Goal: Information Seeking & Learning: Compare options

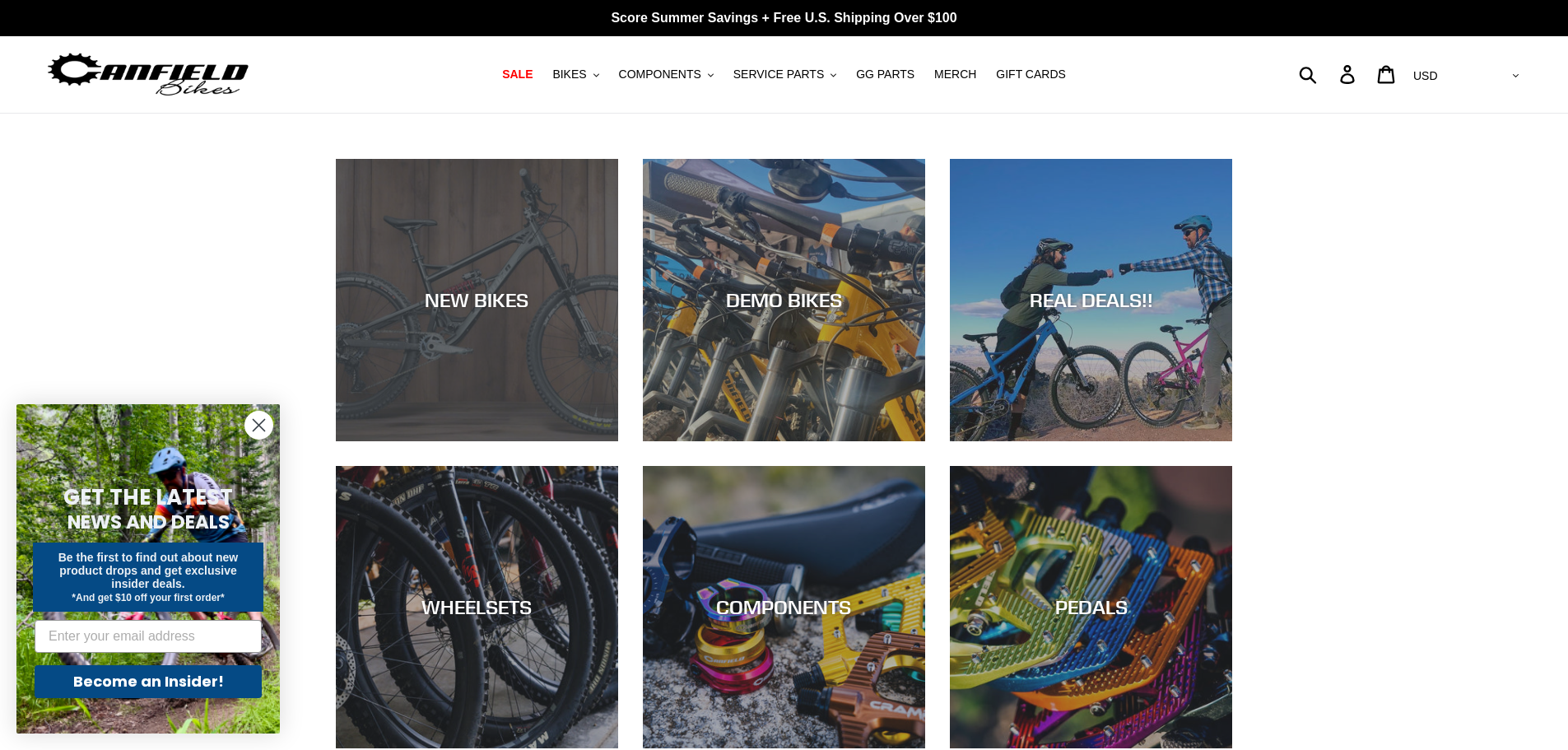
click at [516, 297] on div "NEW BIKES" at bounding box center [477, 299] width 282 height 24
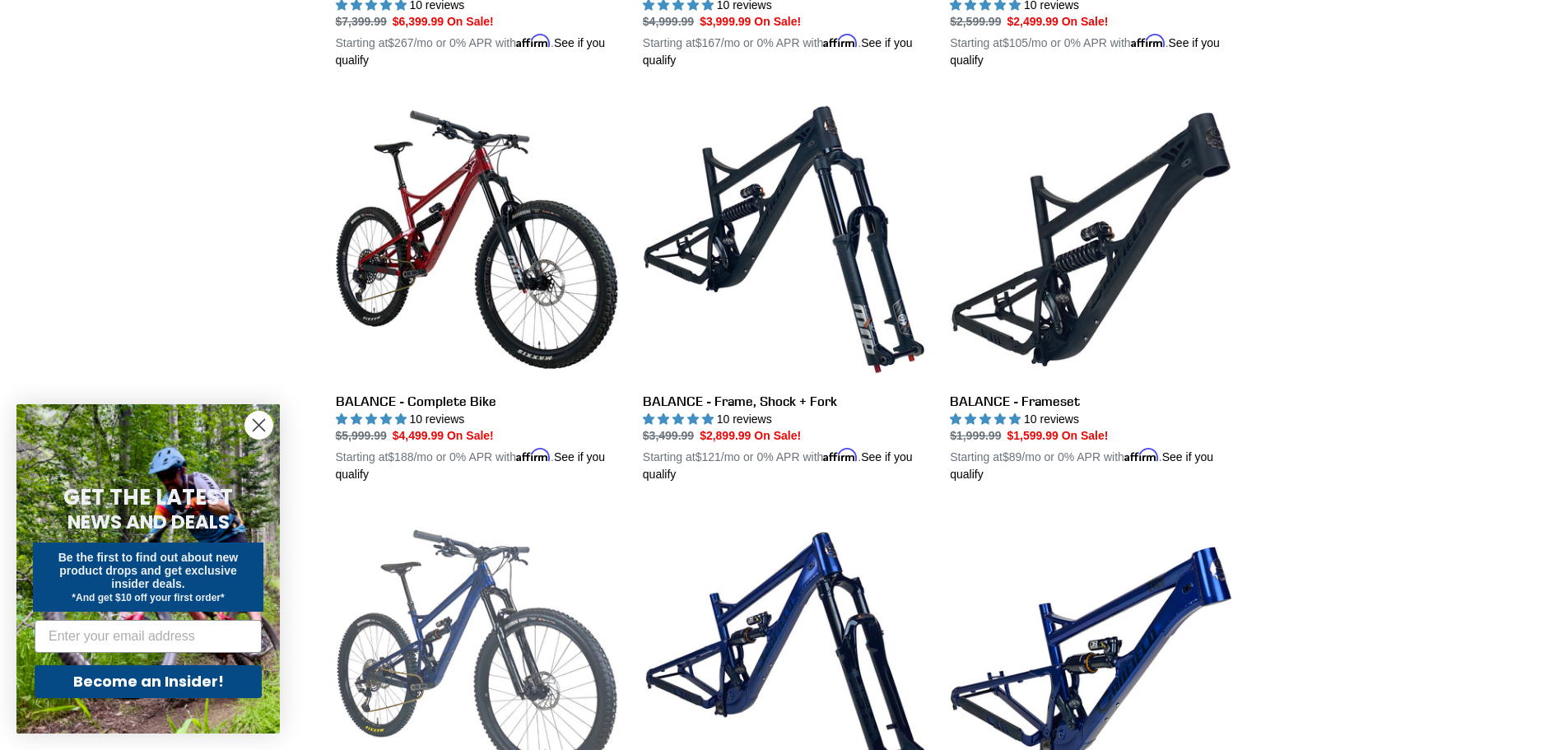
scroll to position [1812, 0]
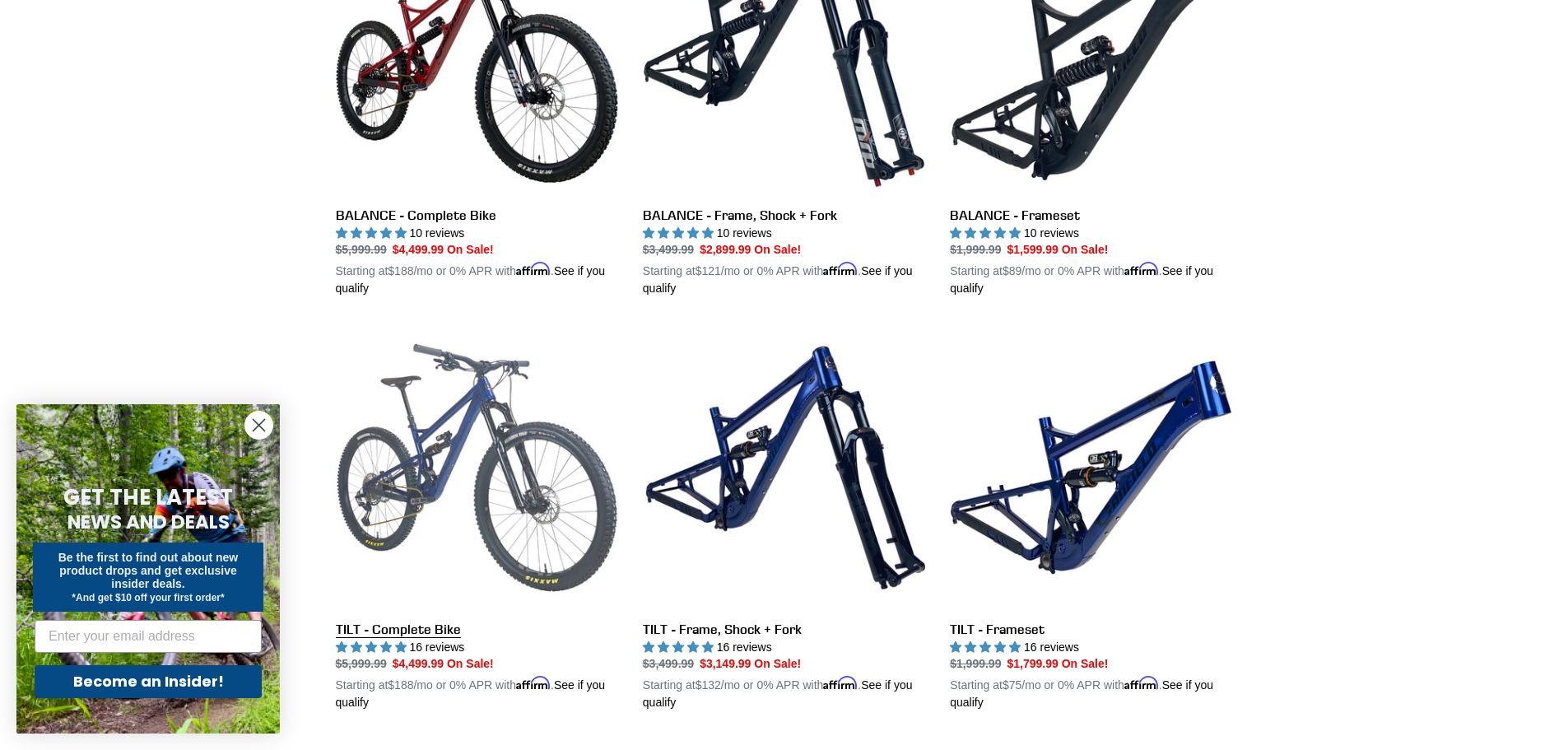
click at [474, 439] on link "TILT - Complete Bike" at bounding box center [477, 519] width 282 height 386
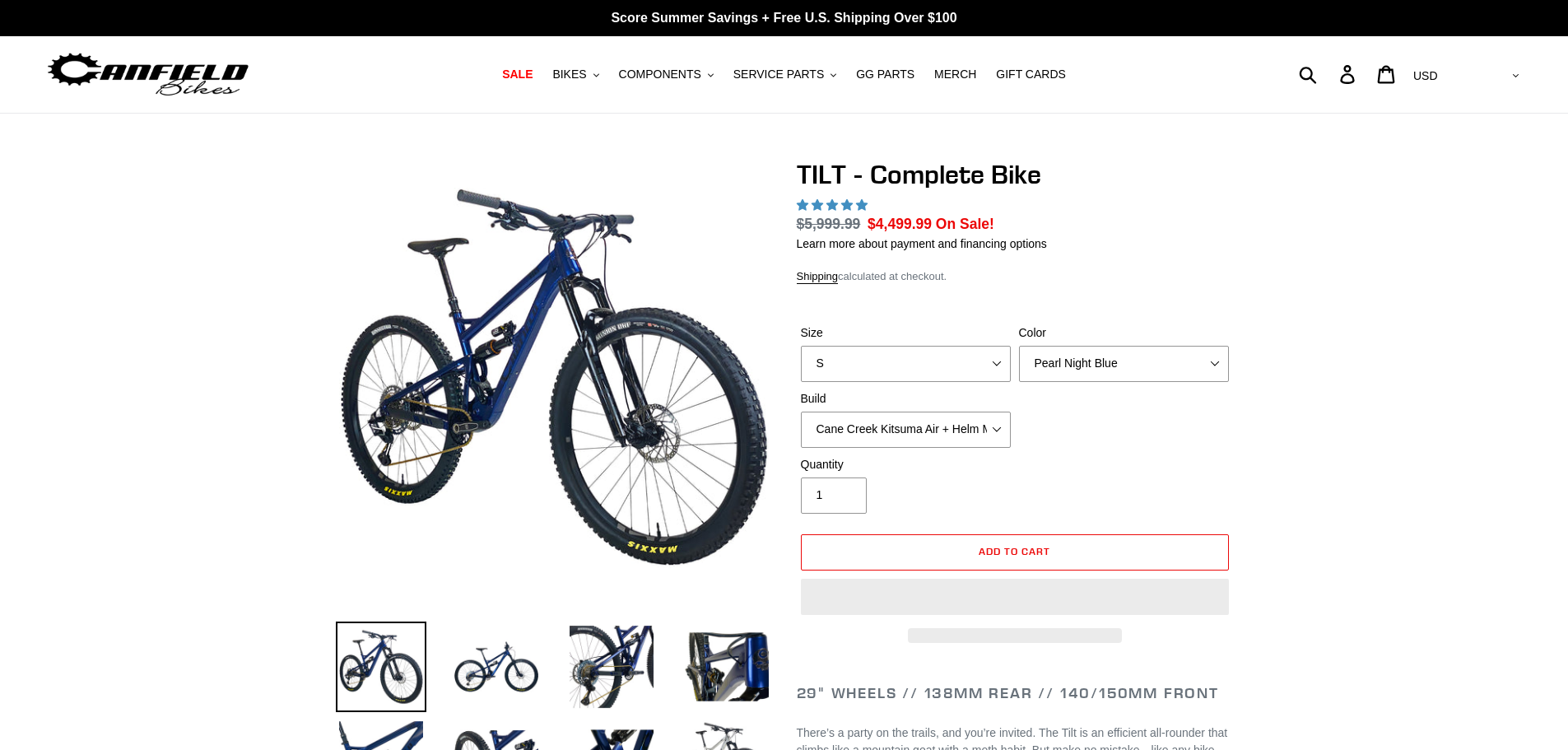
select select "highest-rating"
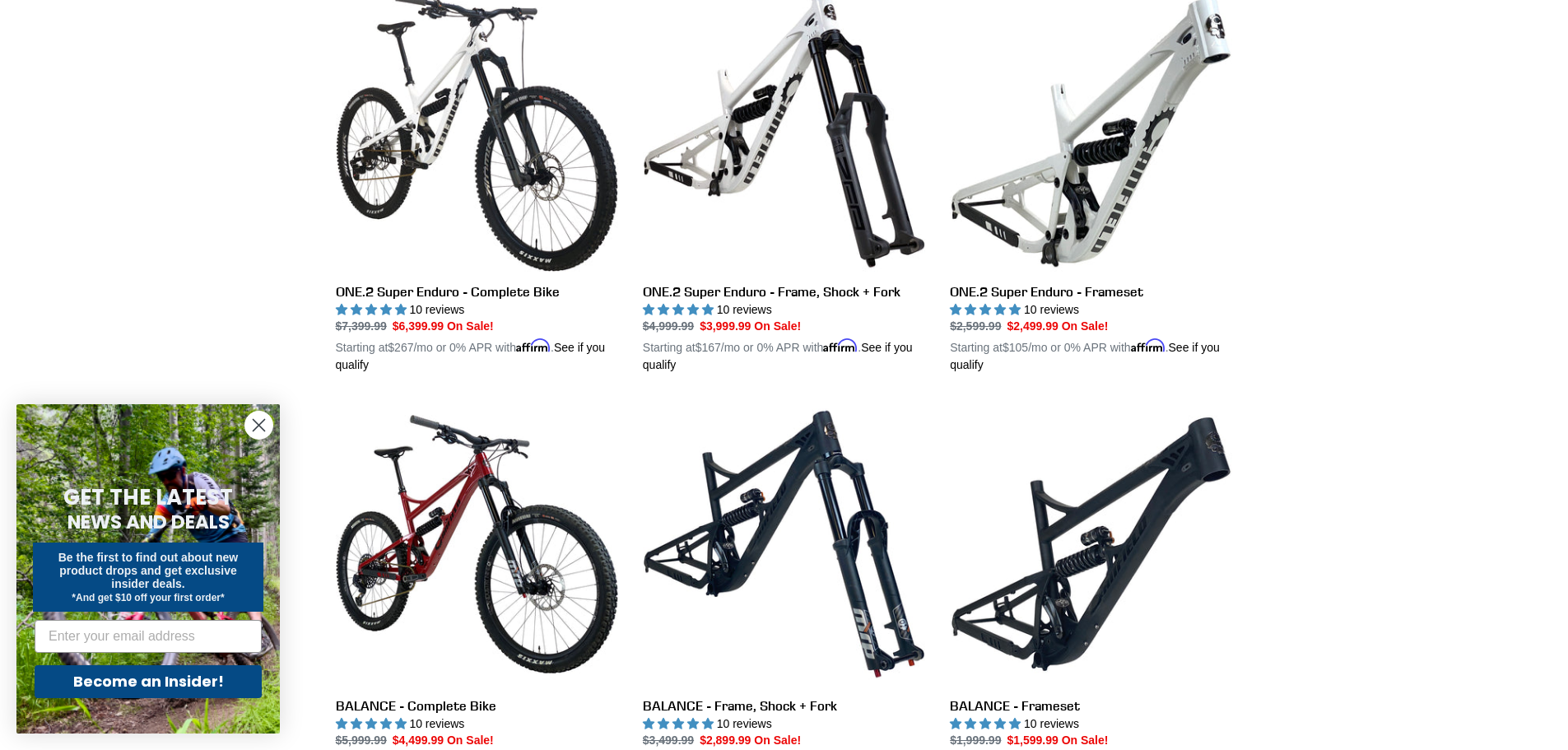
scroll to position [1318, 0]
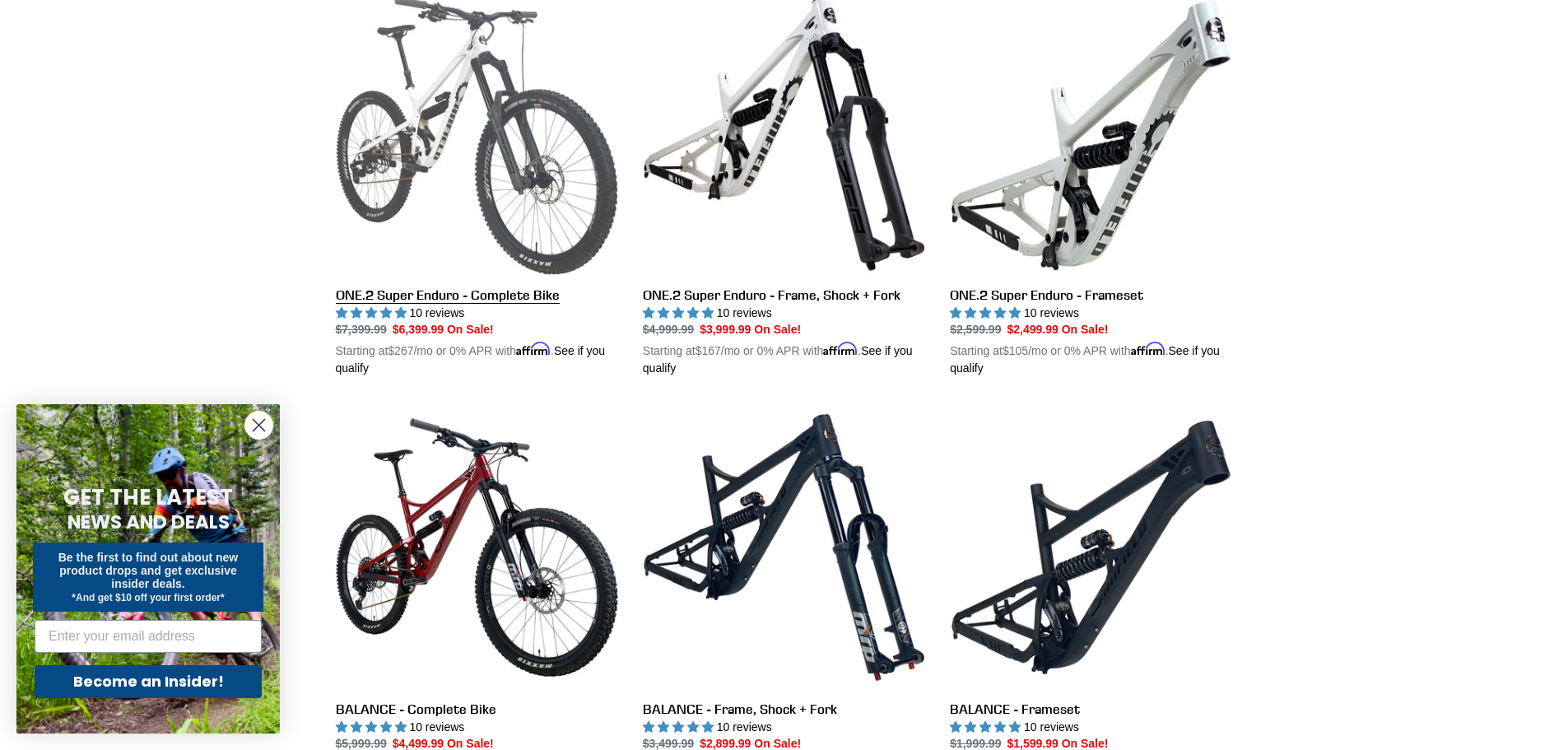
click at [408, 256] on link "ONE.2 Super Enduro - Complete Bike" at bounding box center [477, 185] width 282 height 386
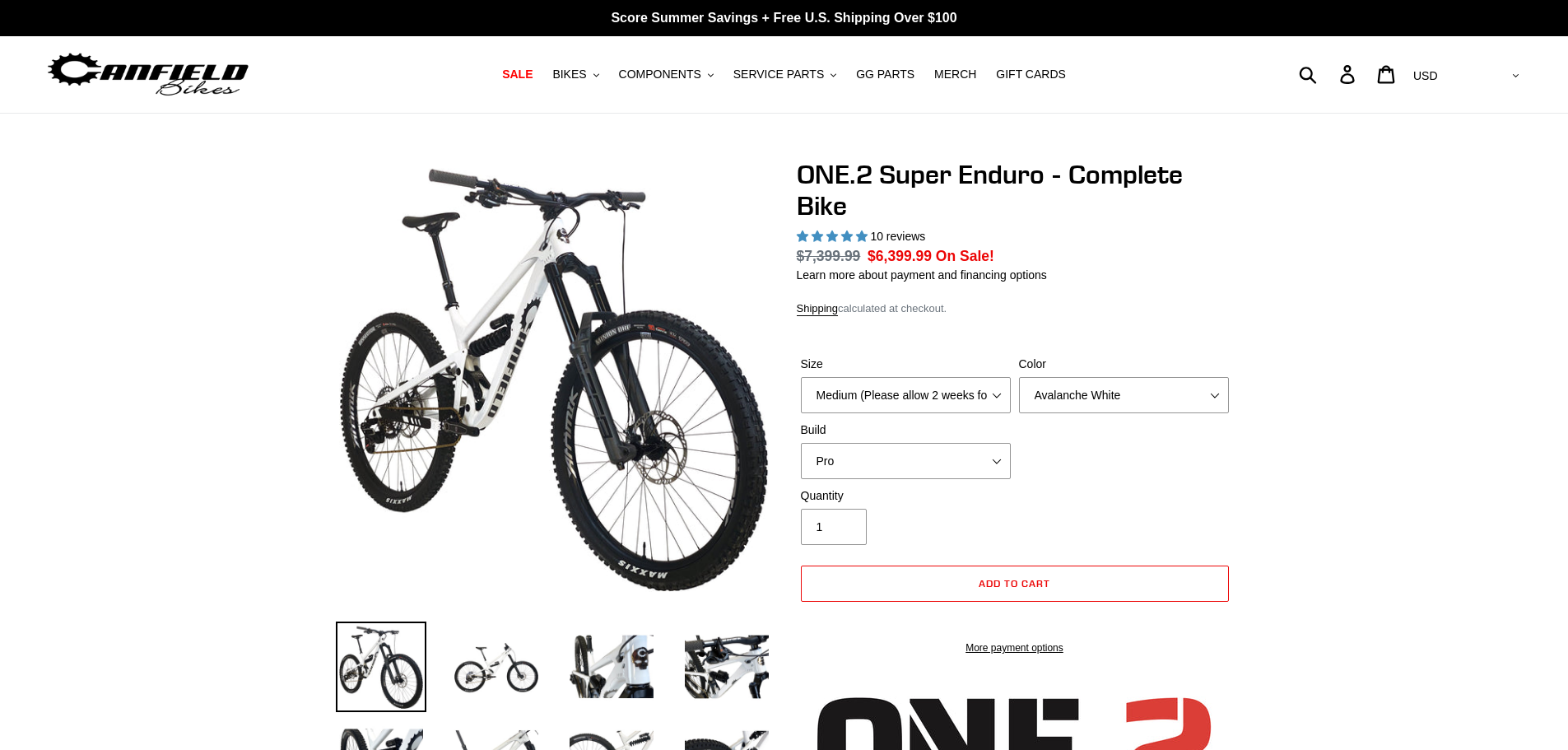
select select "highest-rating"
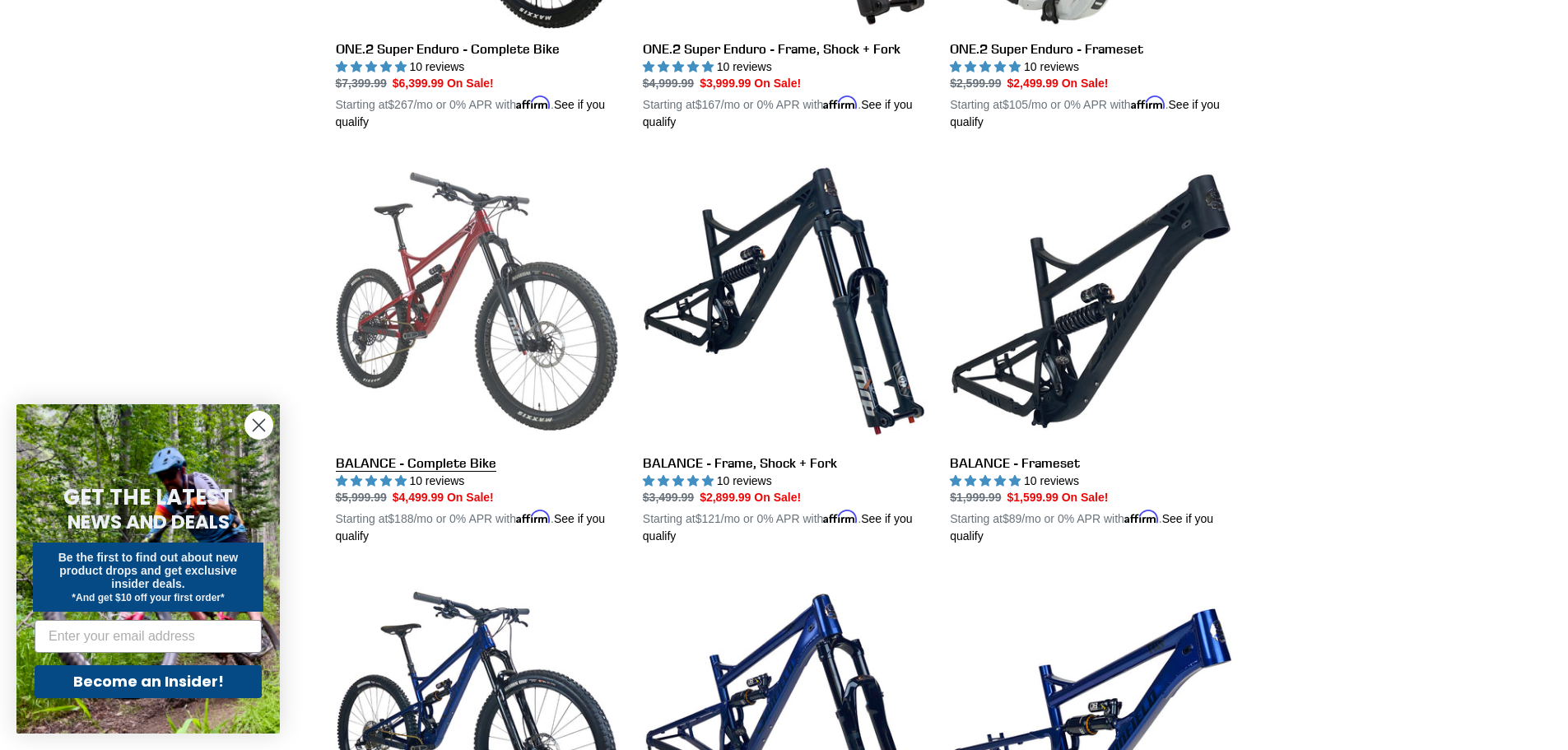
scroll to position [1647, 0]
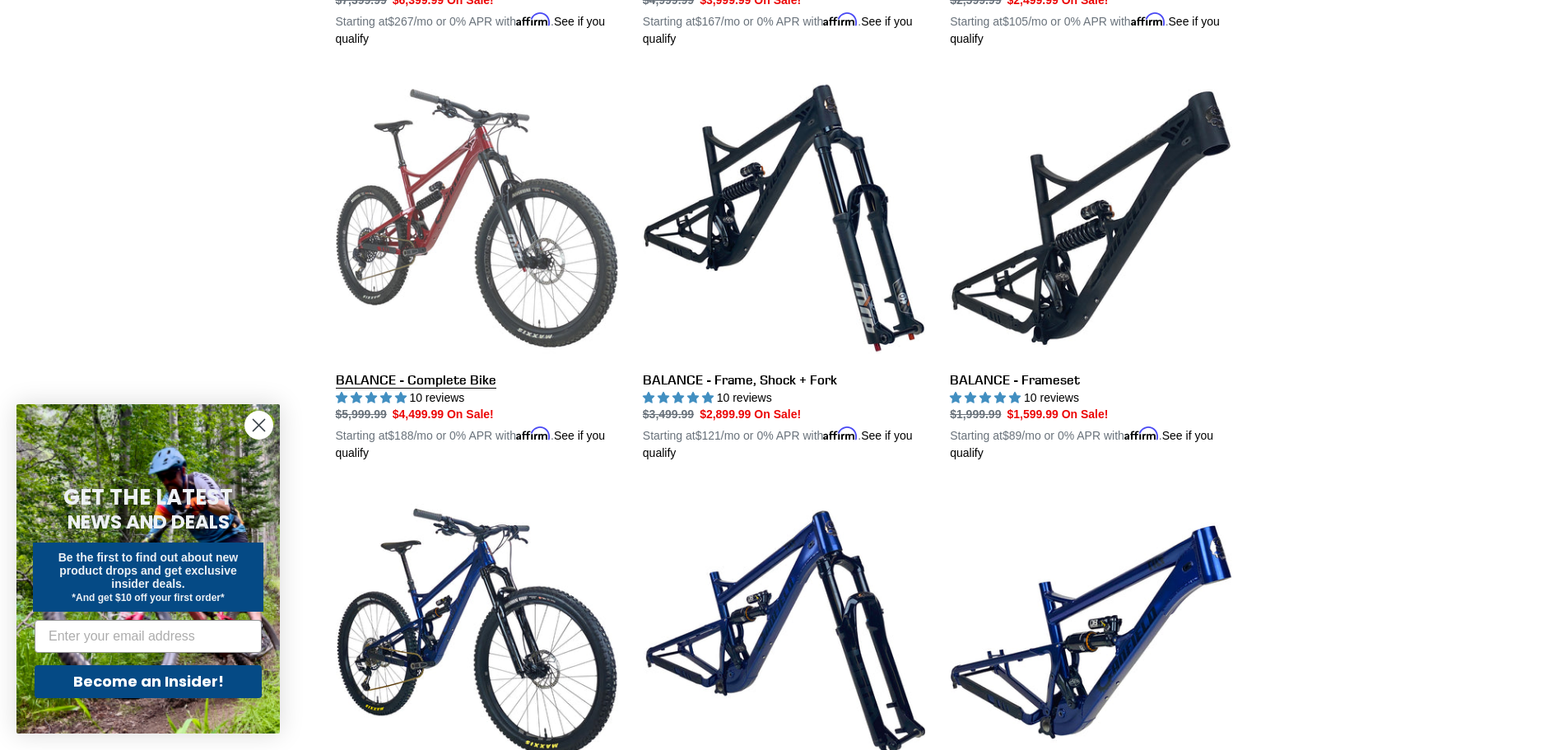
click at [382, 374] on link "BALANCE - Complete Bike" at bounding box center [477, 269] width 282 height 386
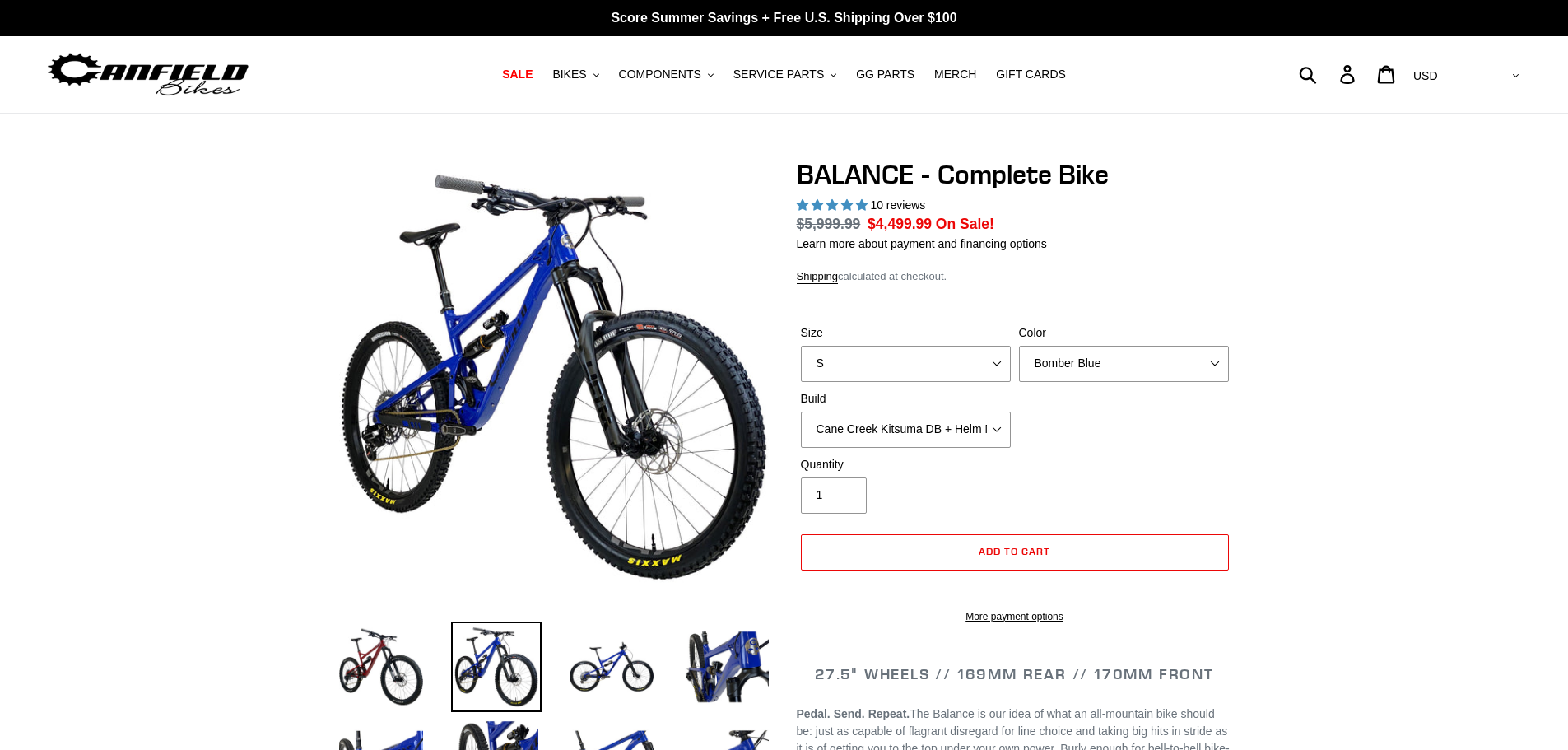
select select "highest-rating"
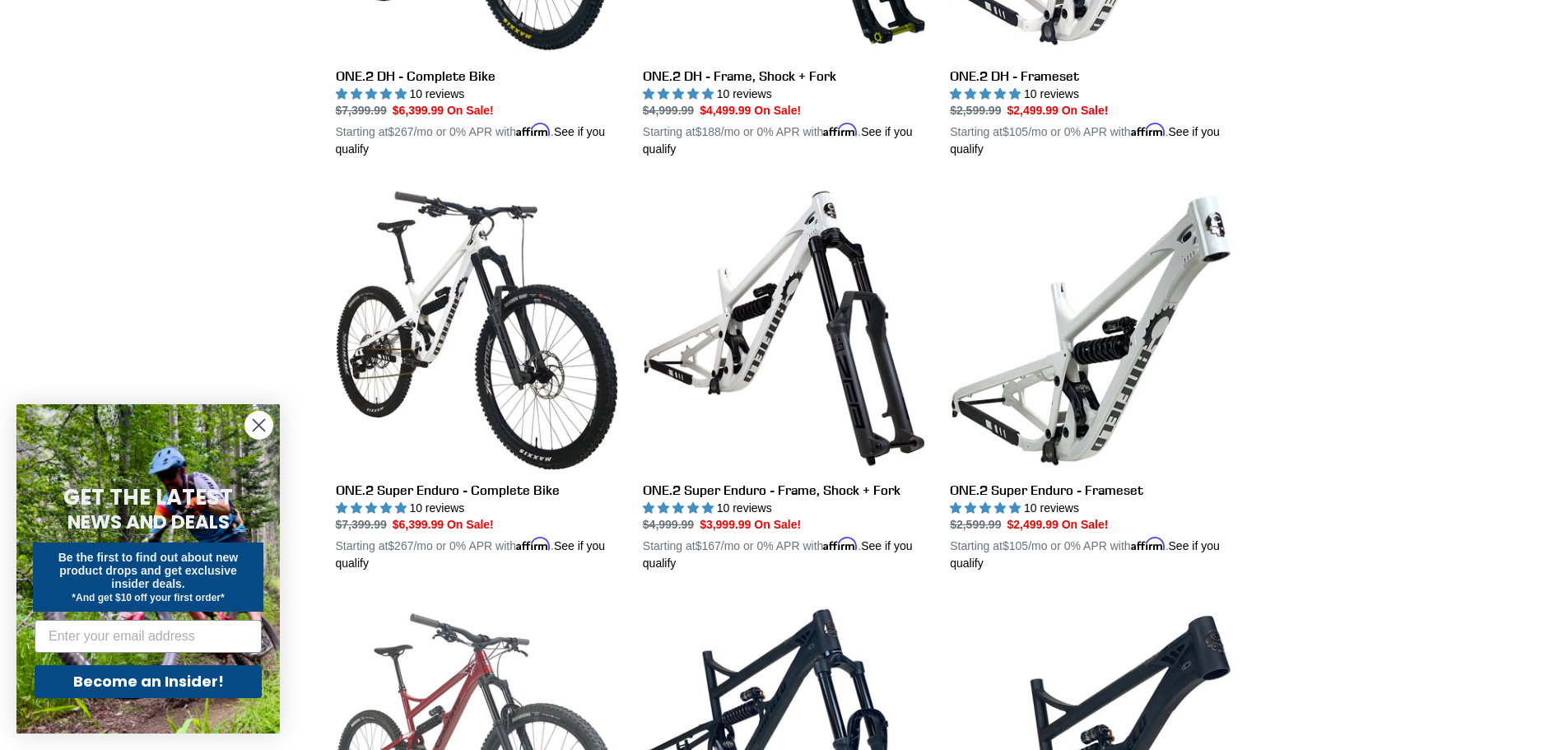
scroll to position [1071, 0]
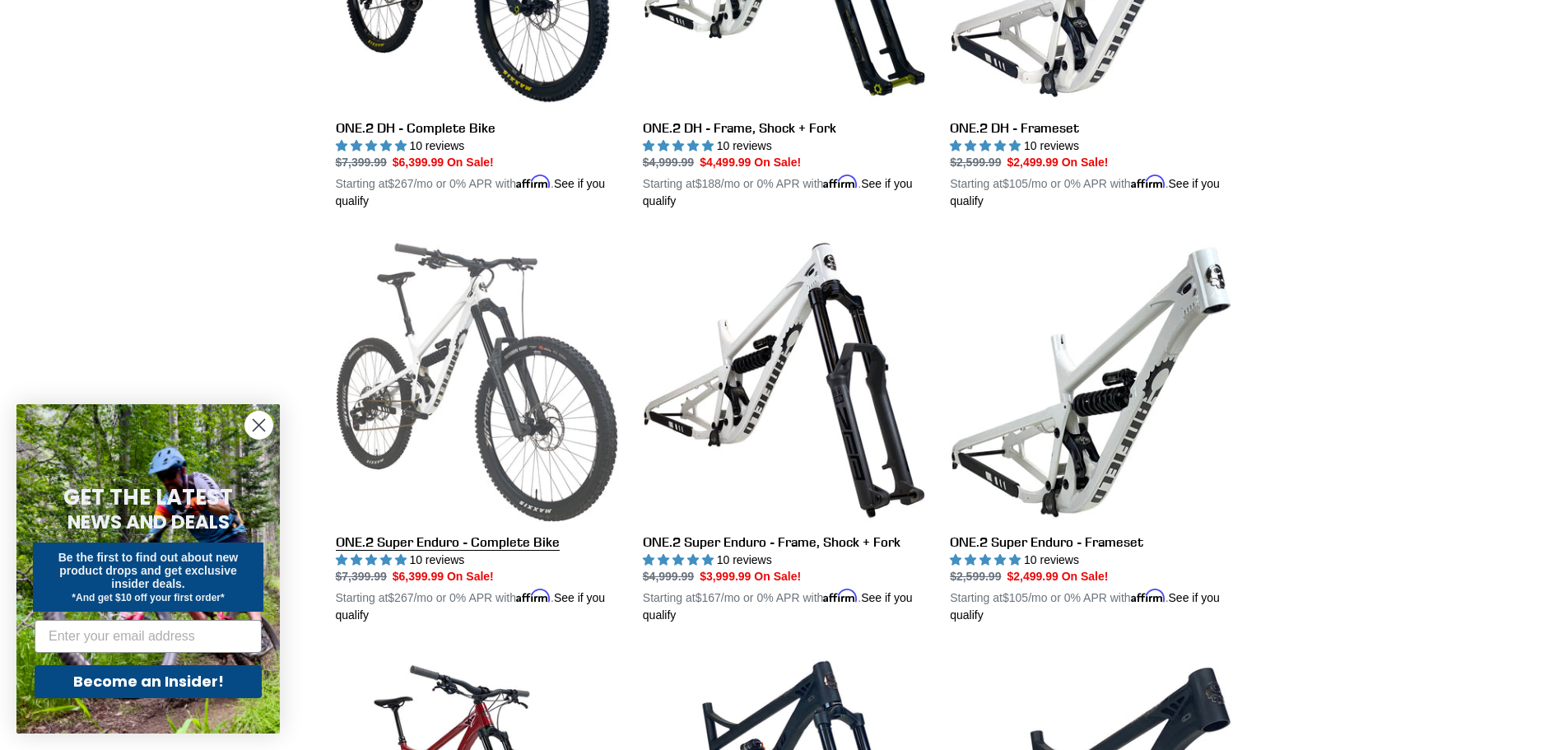
click at [477, 328] on link "ONE.2 Super Enduro - Complete Bike" at bounding box center [477, 431] width 282 height 386
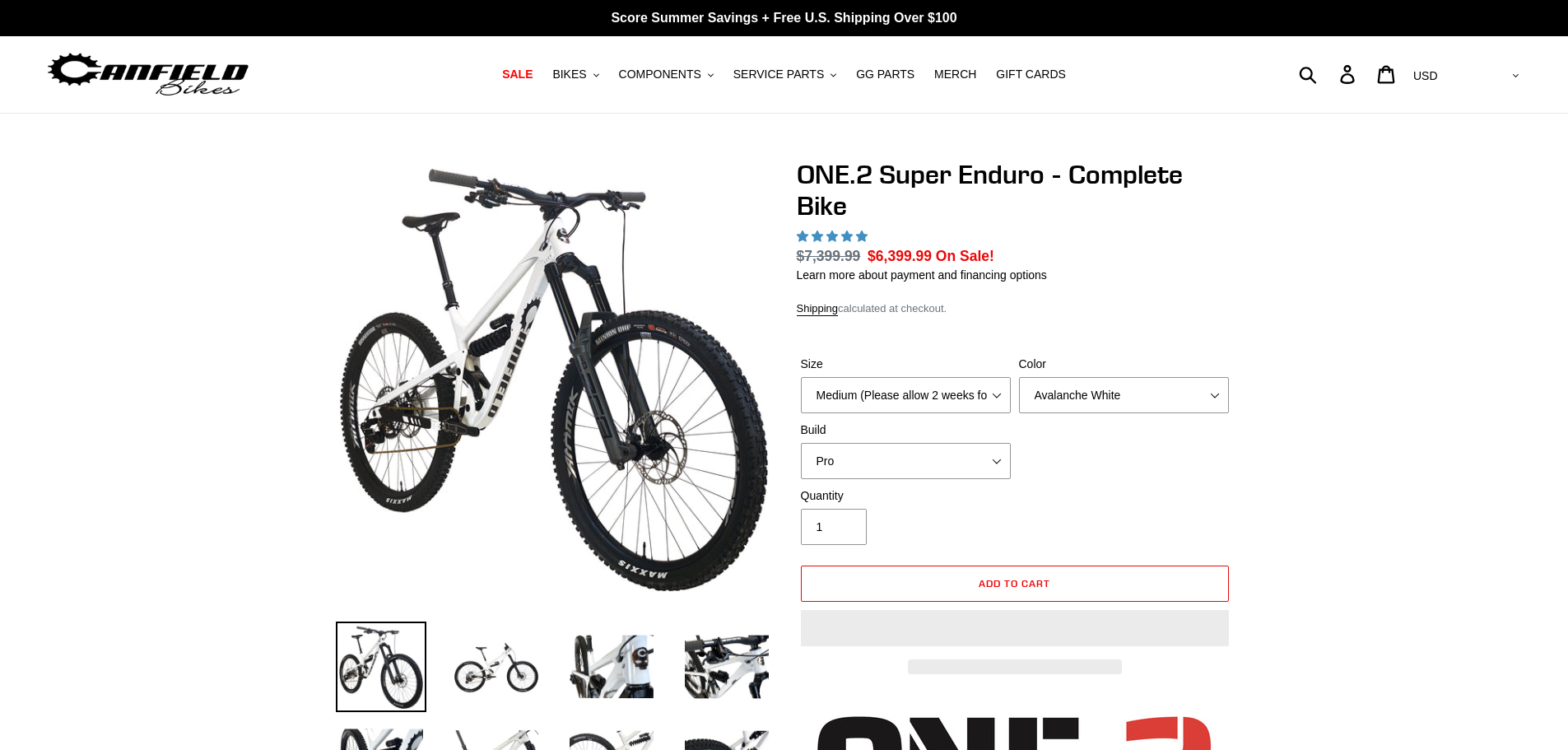
select select "highest-rating"
